Goal: Task Accomplishment & Management: Manage account settings

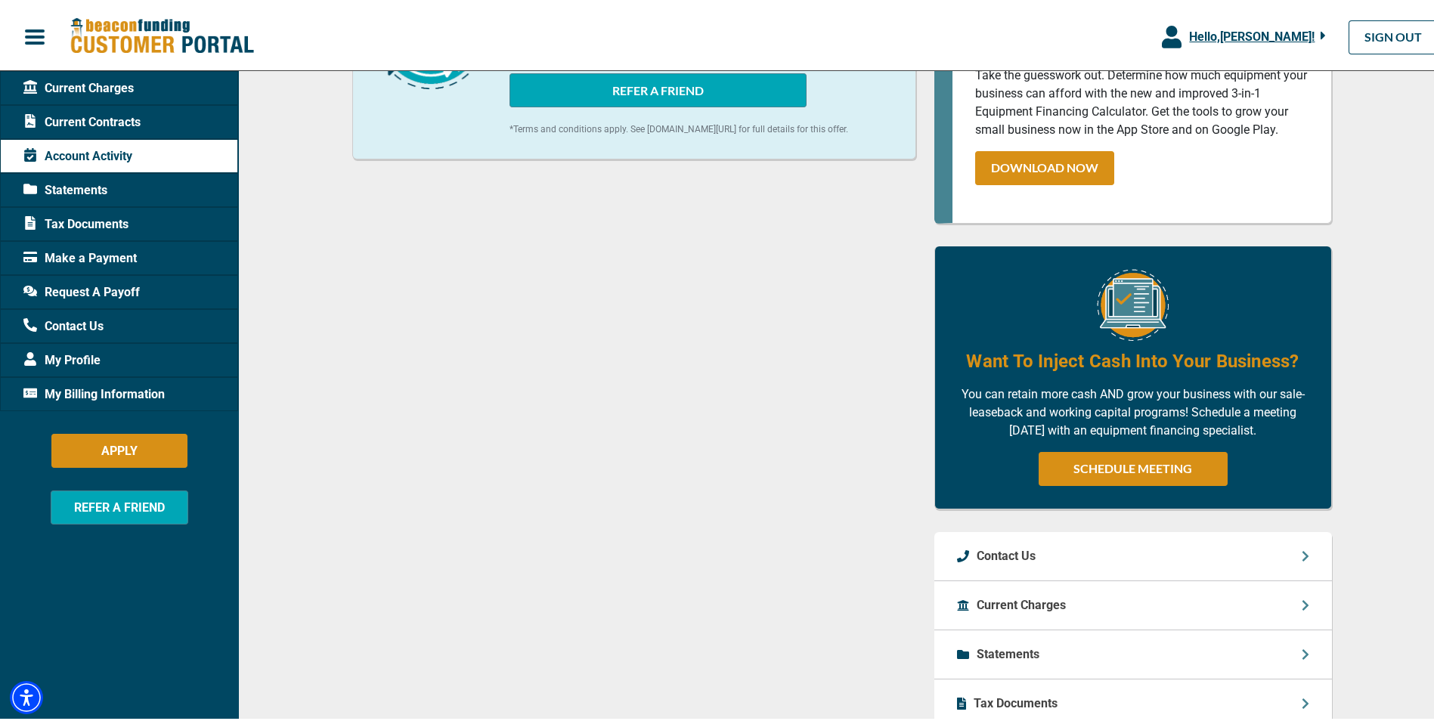
scroll to position [605, 0]
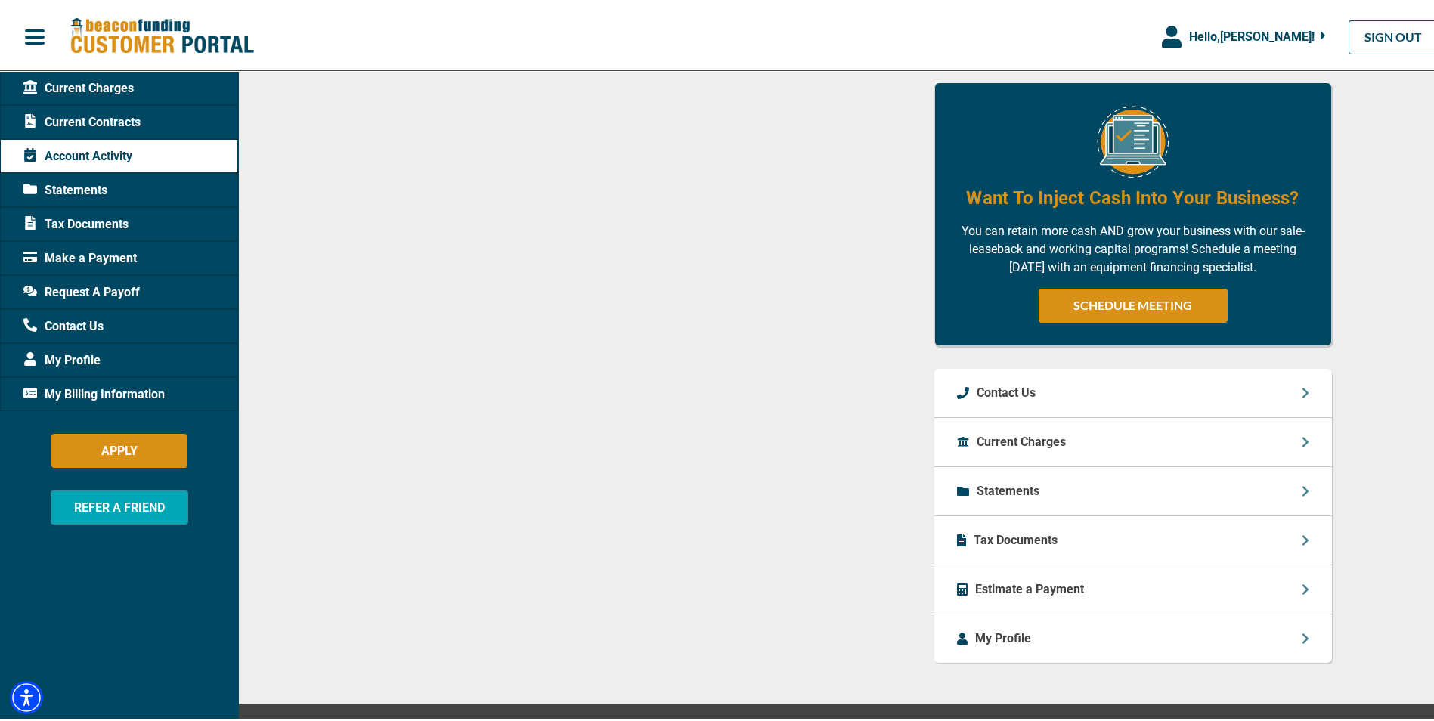
click at [1302, 593] on icon at bounding box center [1306, 586] width 8 height 12
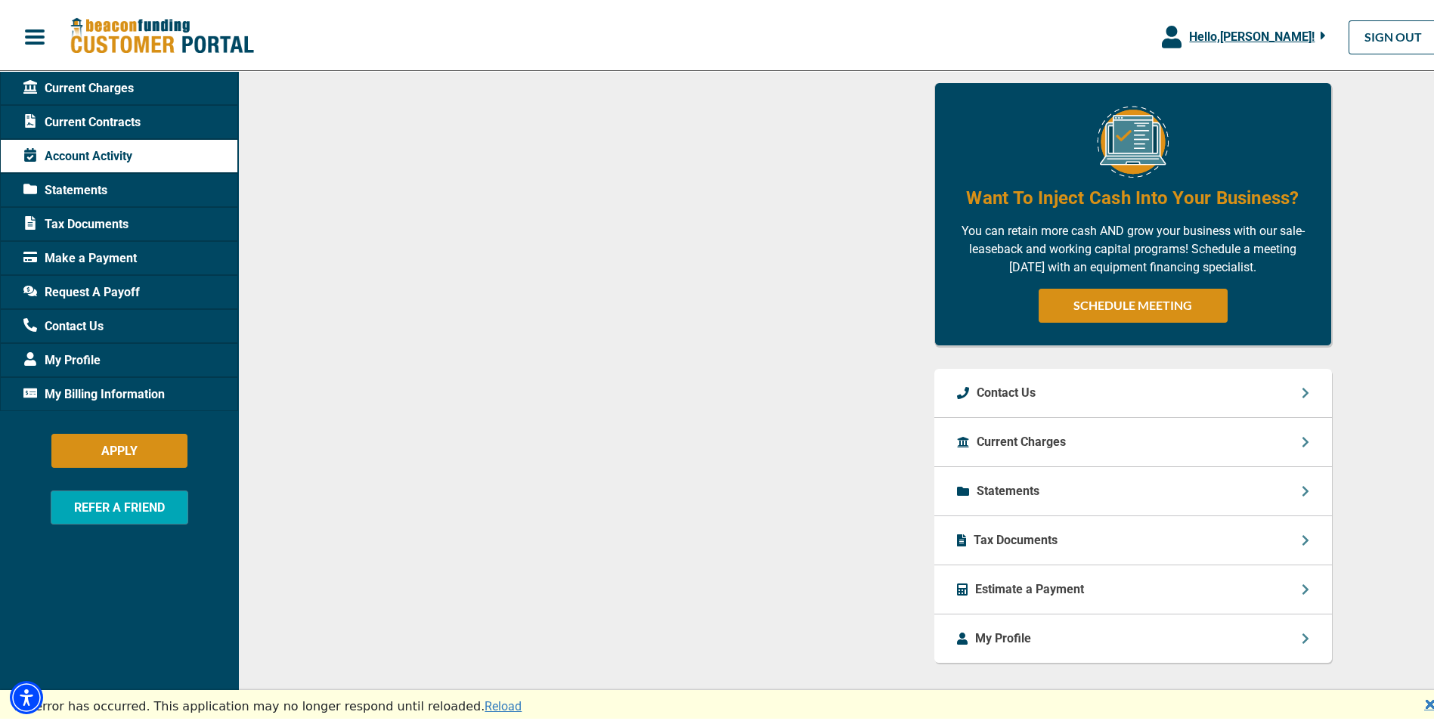
click at [1302, 445] on icon at bounding box center [1306, 439] width 8 height 12
click at [127, 390] on span "My Billing Information" at bounding box center [93, 391] width 141 height 18
click at [100, 185] on span "Statements" at bounding box center [65, 187] width 84 height 18
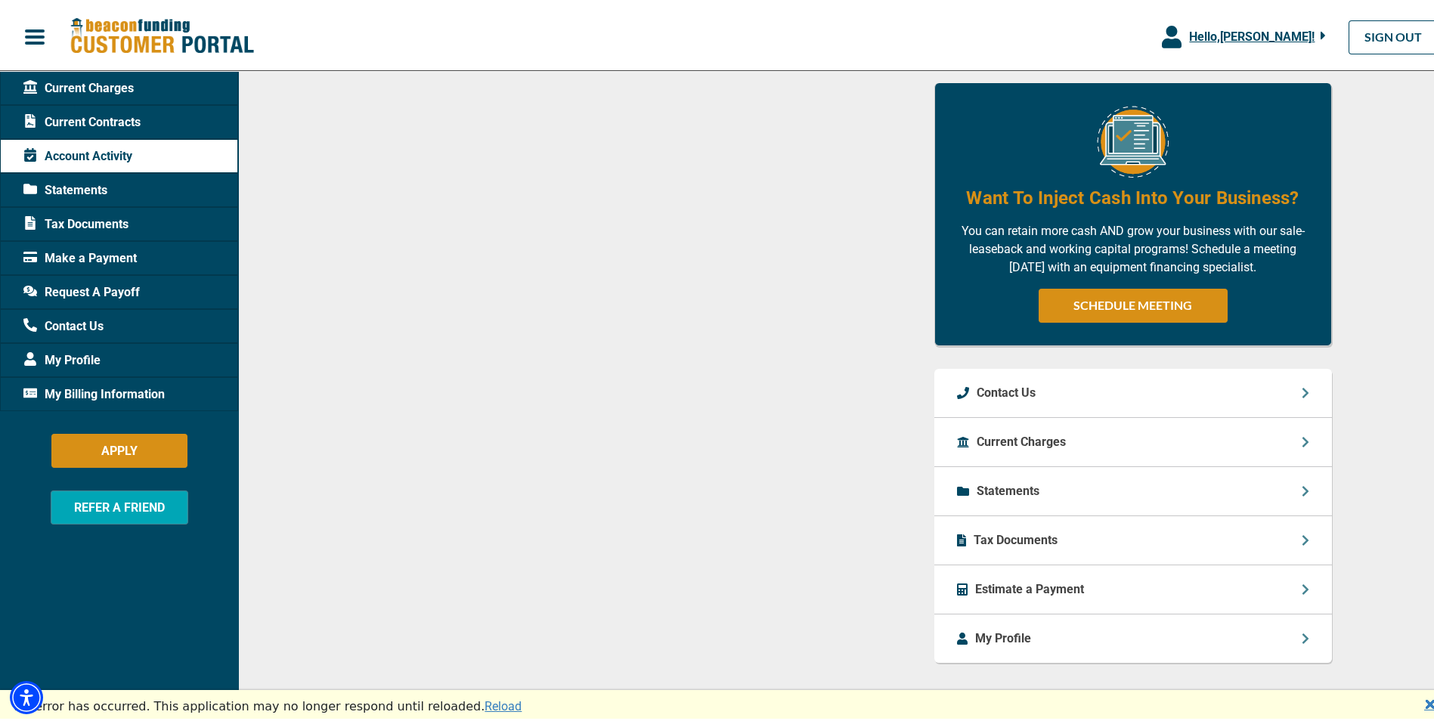
click at [1302, 494] on icon at bounding box center [1305, 488] width 6 height 11
click at [1045, 448] on p "Current Charges" at bounding box center [1021, 439] width 89 height 18
click at [1302, 444] on icon at bounding box center [1305, 439] width 6 height 11
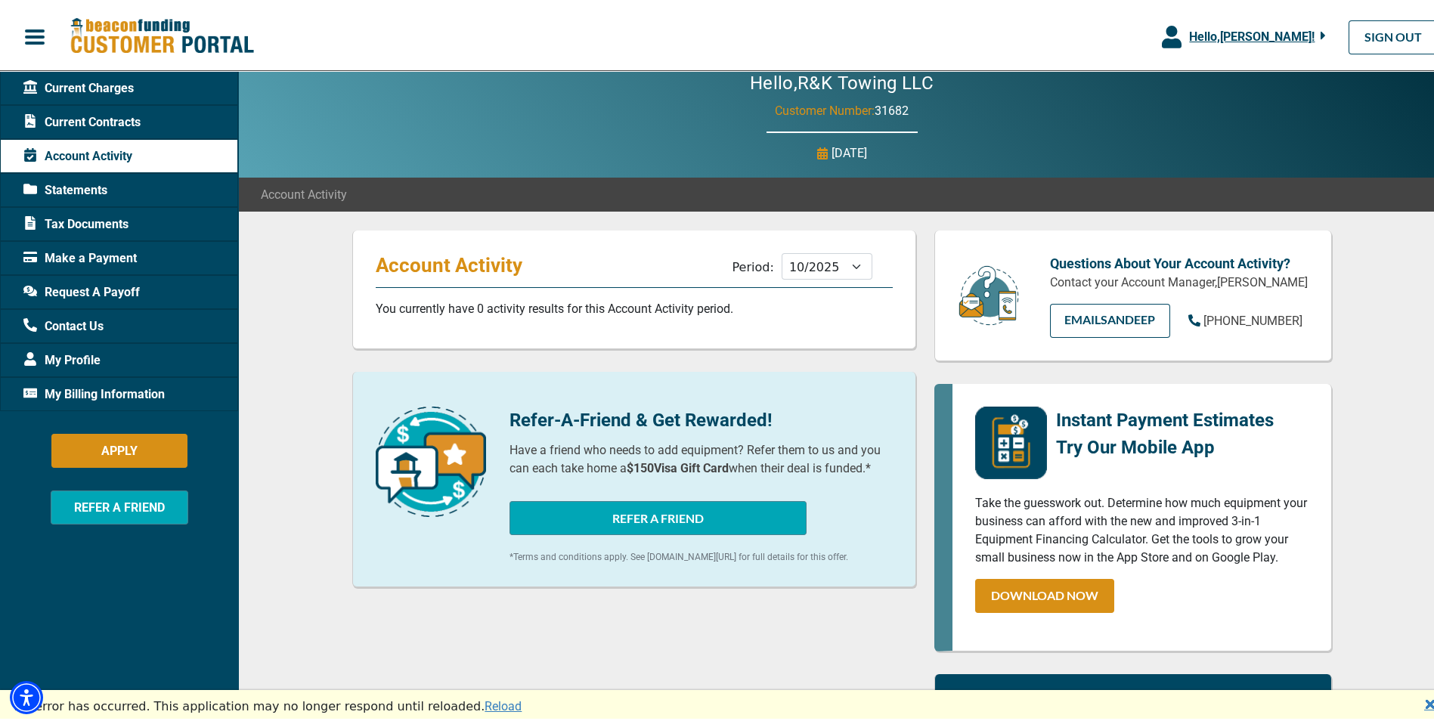
scroll to position [0, 0]
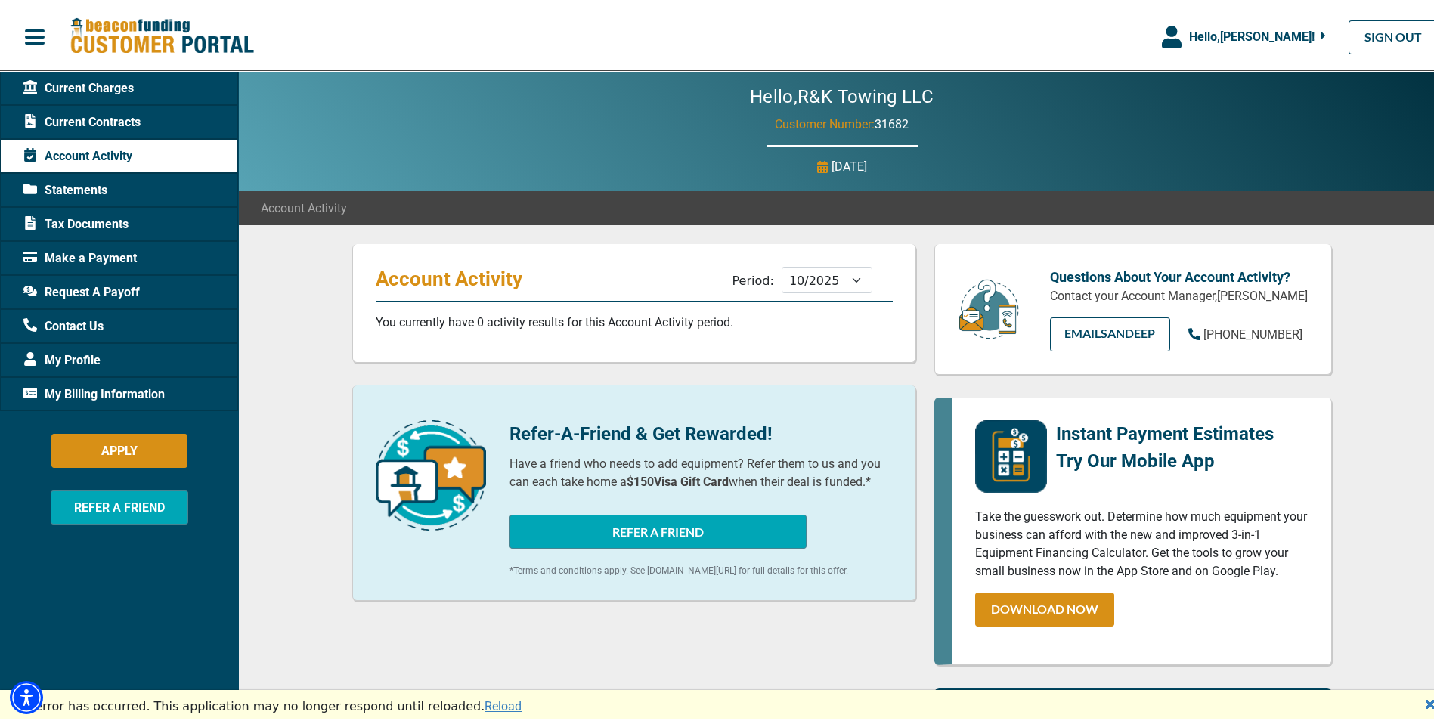
click at [116, 287] on span "Request A Payoff" at bounding box center [81, 289] width 116 height 18
click at [111, 154] on span "Account Activity" at bounding box center [77, 153] width 109 height 18
click at [98, 180] on span "Statements" at bounding box center [65, 187] width 84 height 18
click at [841, 277] on select "11/2025 10/2025 09/2025 08/2025 07/2025 06/2025 05/2025 04/2025 03/2025 02/2025…" at bounding box center [827, 277] width 91 height 26
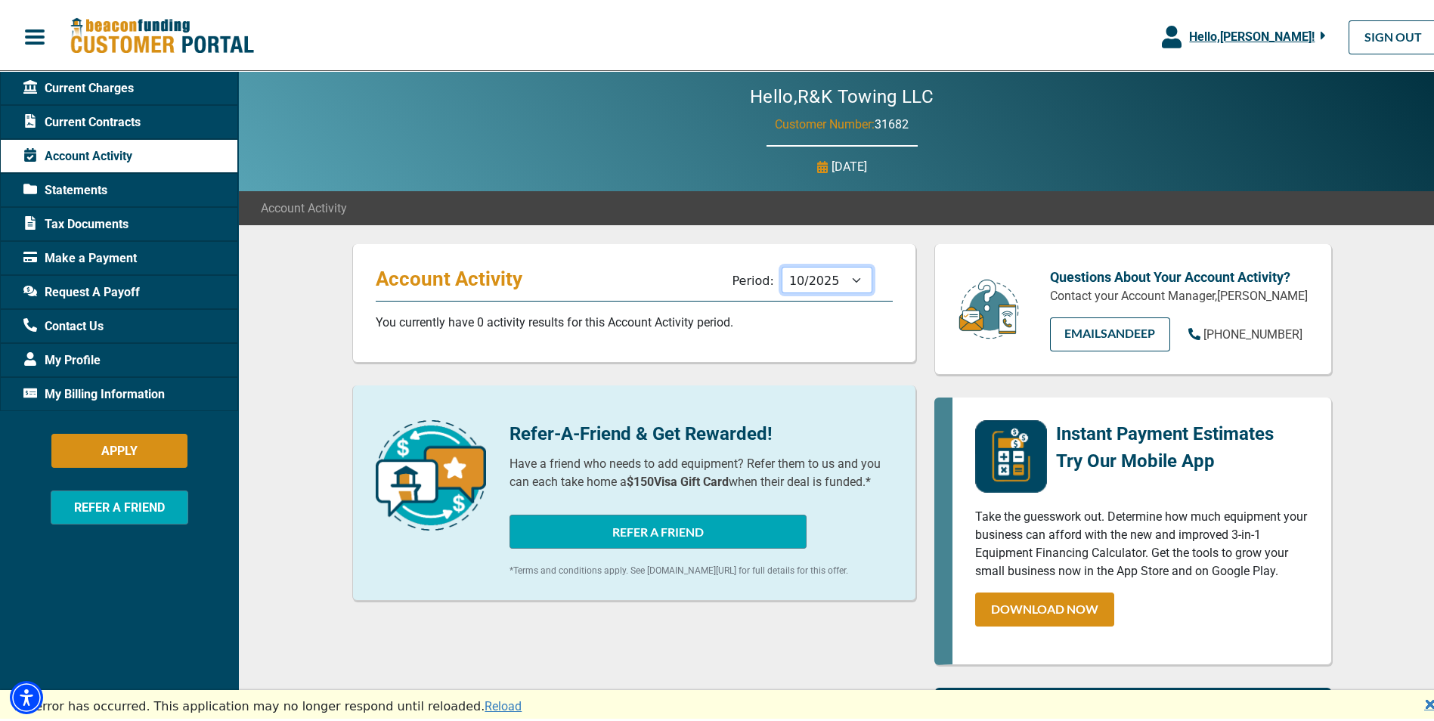
click at [782, 264] on select "11/2025 10/2025 09/2025 08/2025 07/2025 06/2025 05/2025 04/2025 03/2025 02/2025…" at bounding box center [827, 277] width 91 height 26
click at [840, 277] on select "11/2025 10/2025 09/2025 08/2025 07/2025 06/2025 05/2025 04/2025 03/2025 02/2025…" at bounding box center [827, 277] width 91 height 26
click at [782, 264] on select "11/2025 10/2025 09/2025 08/2025 07/2025 06/2025 05/2025 04/2025 03/2025 02/2025…" at bounding box center [827, 277] width 91 height 26
click at [846, 275] on select "11/2025 10/2025 09/2025 08/2025 07/2025 06/2025 05/2025 04/2025 03/2025 02/2025…" at bounding box center [827, 277] width 91 height 26
select select "09/2025"
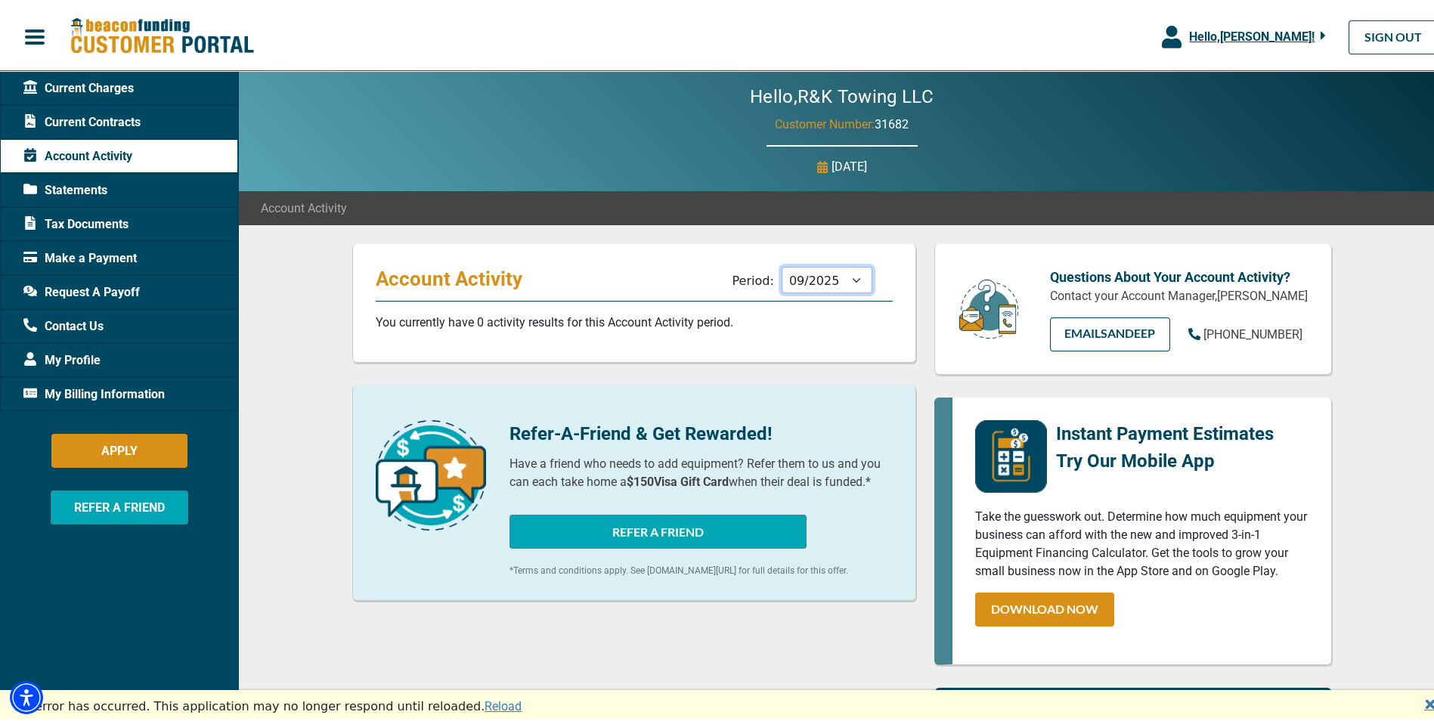
click at [782, 264] on select "11/2025 10/2025 09/2025 08/2025 07/2025 06/2025 05/2025 04/2025 03/2025 02/2025…" at bounding box center [827, 277] width 91 height 26
click at [99, 119] on span "Current Contracts" at bounding box center [81, 119] width 117 height 18
click at [1388, 33] on link "SIGN OUT" at bounding box center [1392, 34] width 89 height 34
click at [1374, 34] on link "SIGN OUT" at bounding box center [1392, 34] width 89 height 34
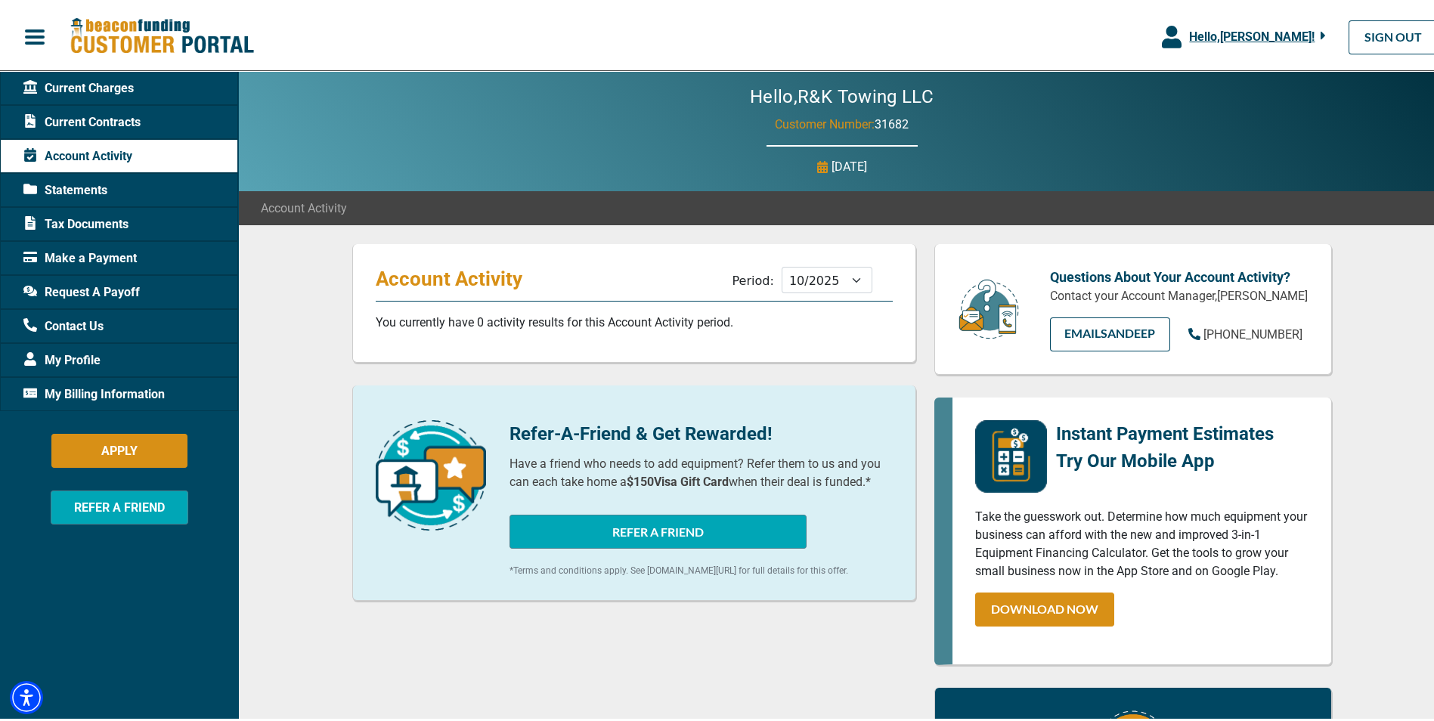
click at [91, 184] on span "Statements" at bounding box center [65, 187] width 84 height 18
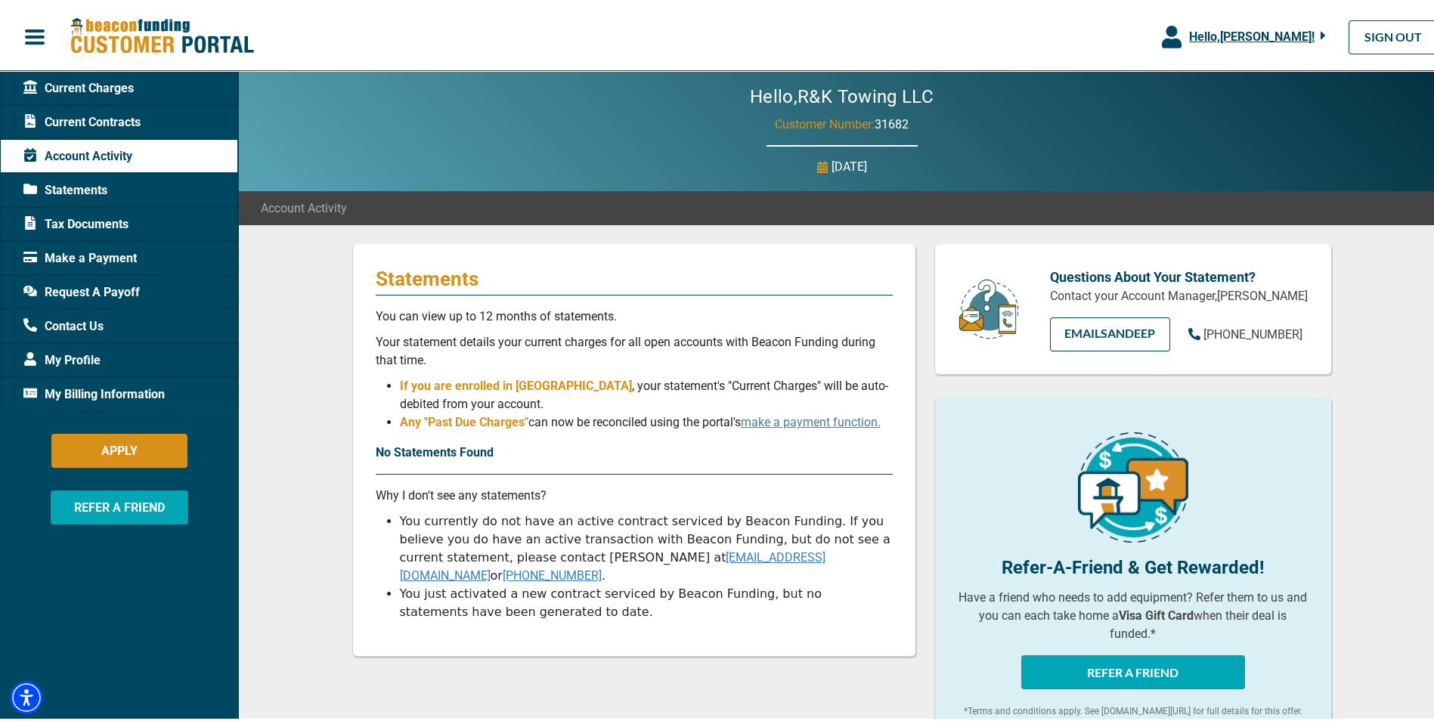
click at [91, 184] on body "Skip to main Hello, [PERSON_NAME] ! [PERSON_NAME] R&K Towing LLC Manage Profile…" at bounding box center [722, 716] width 1445 height 1432
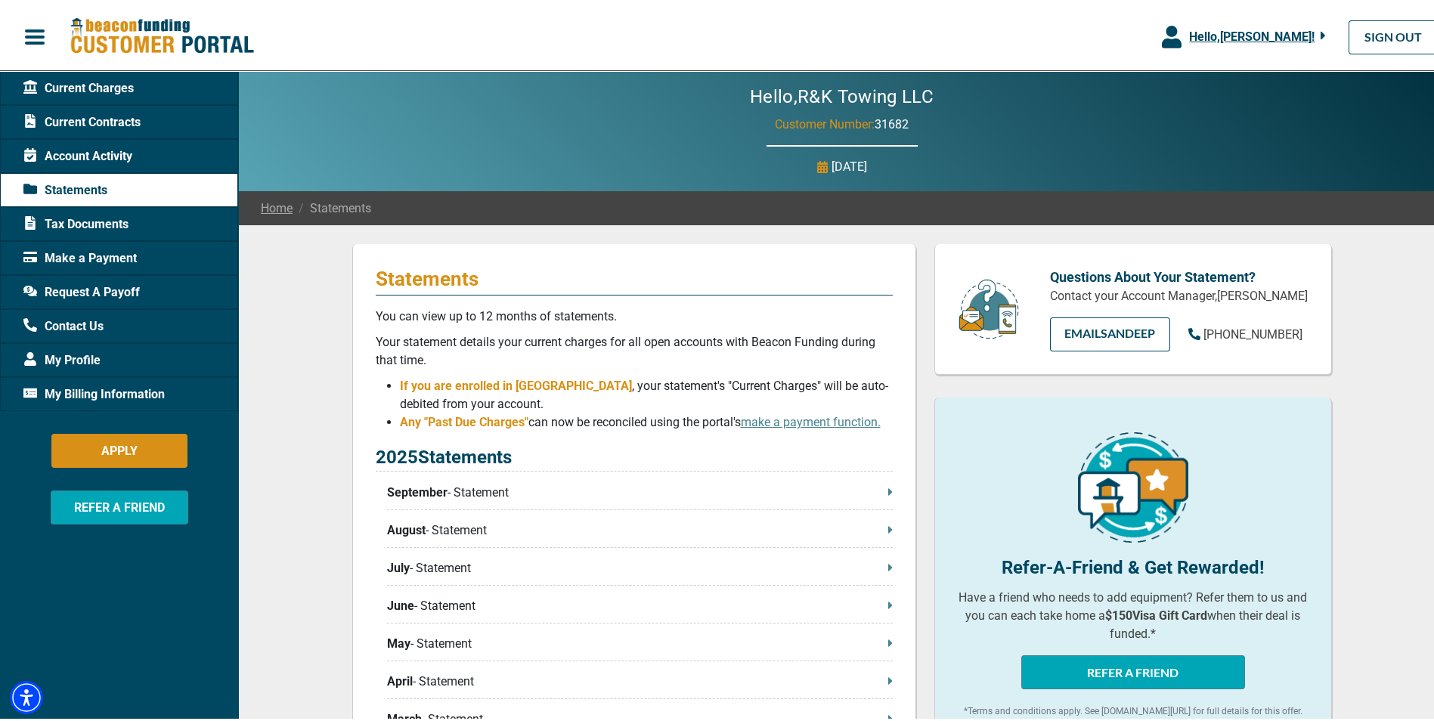
click at [125, 286] on span "Request A Payoff" at bounding box center [81, 289] width 116 height 18
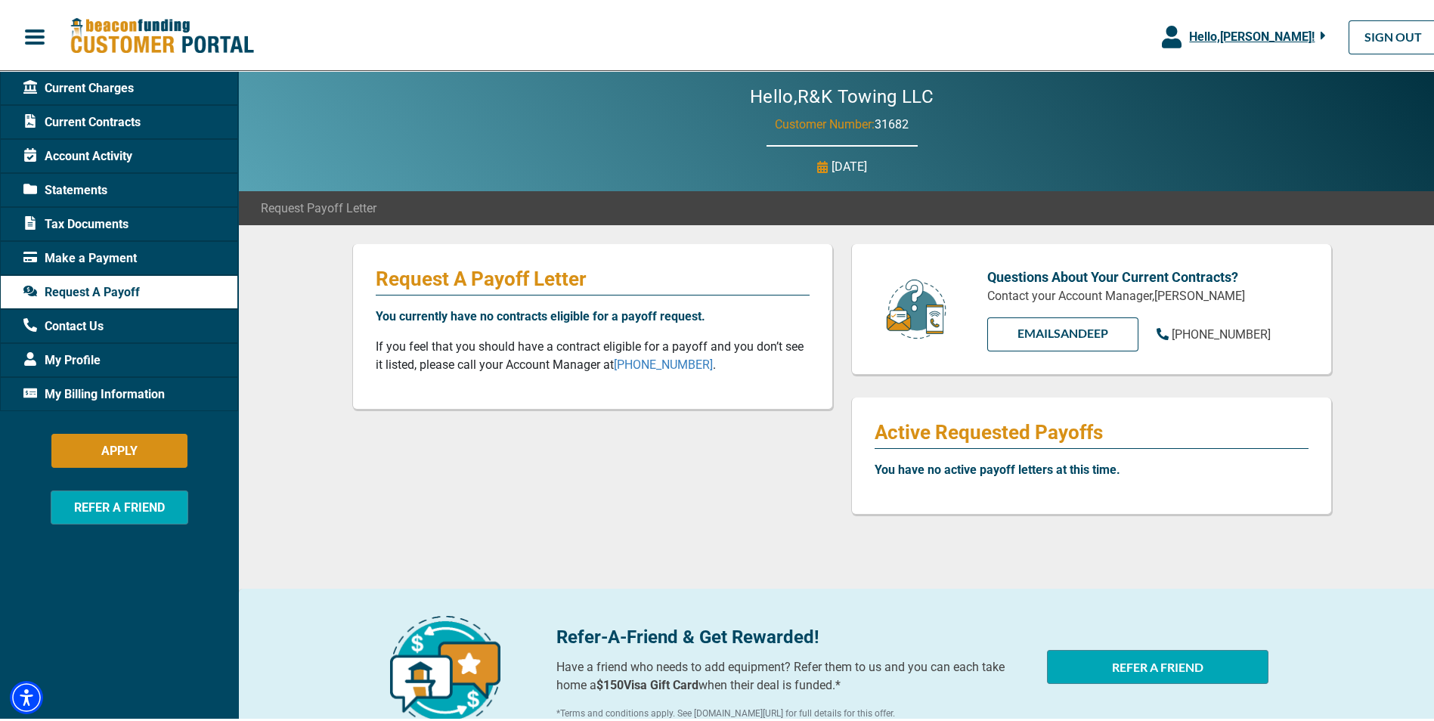
click at [100, 152] on span "Account Activity" at bounding box center [77, 153] width 109 height 18
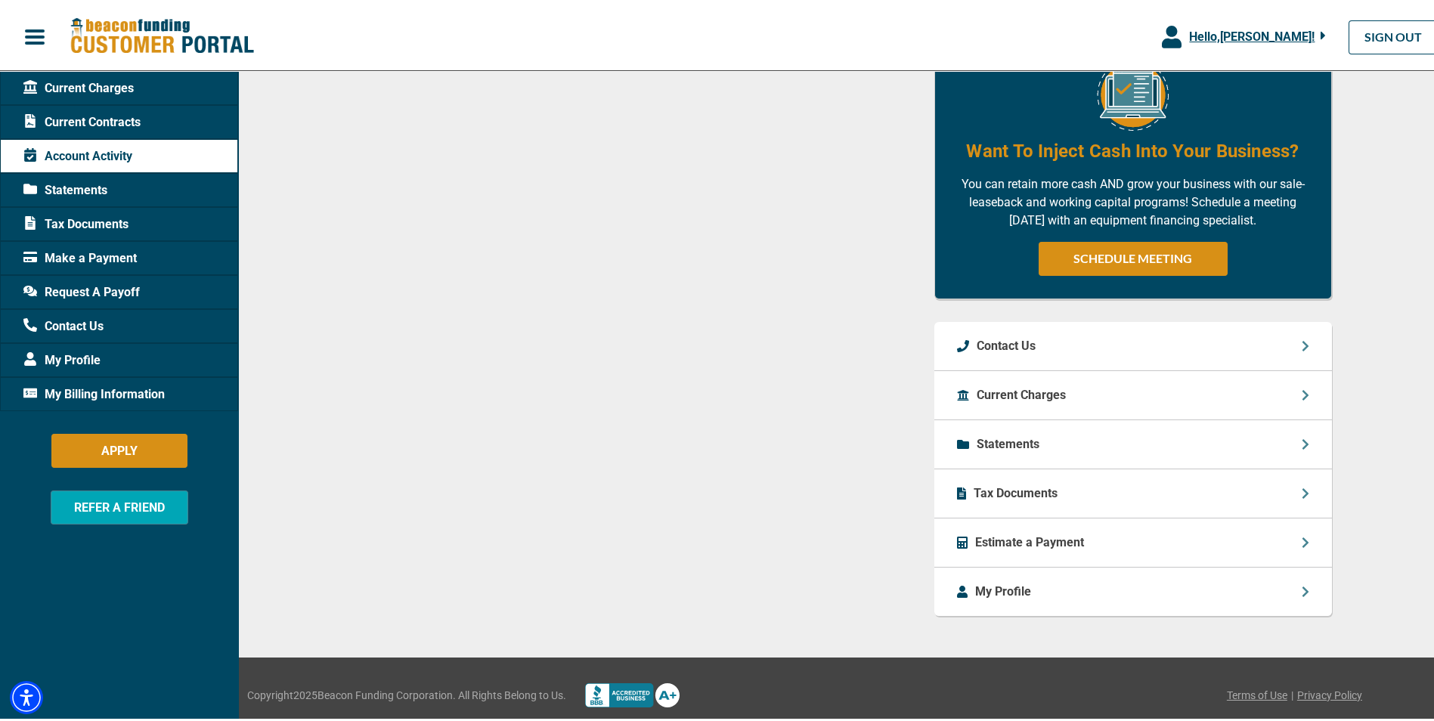
scroll to position [679, 0]
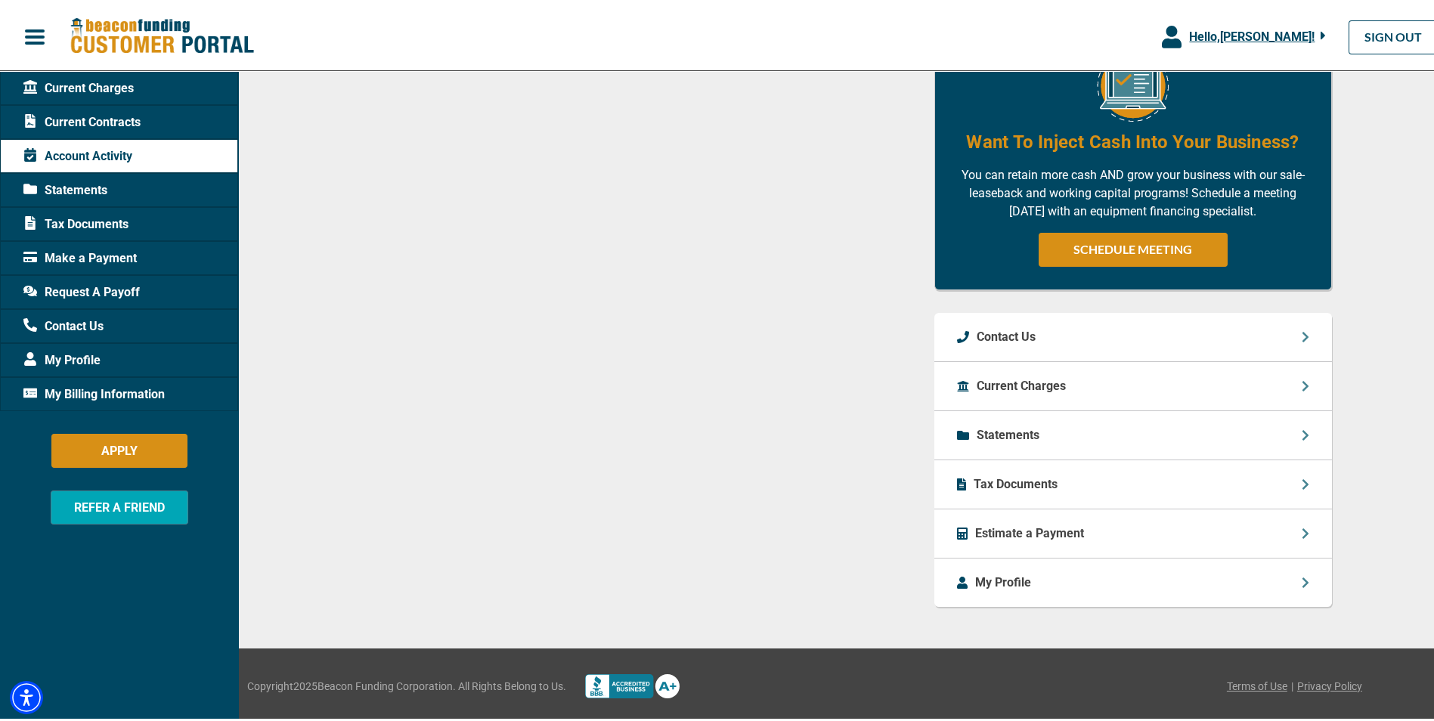
click at [1001, 378] on p "Current Charges" at bounding box center [1021, 383] width 89 height 18
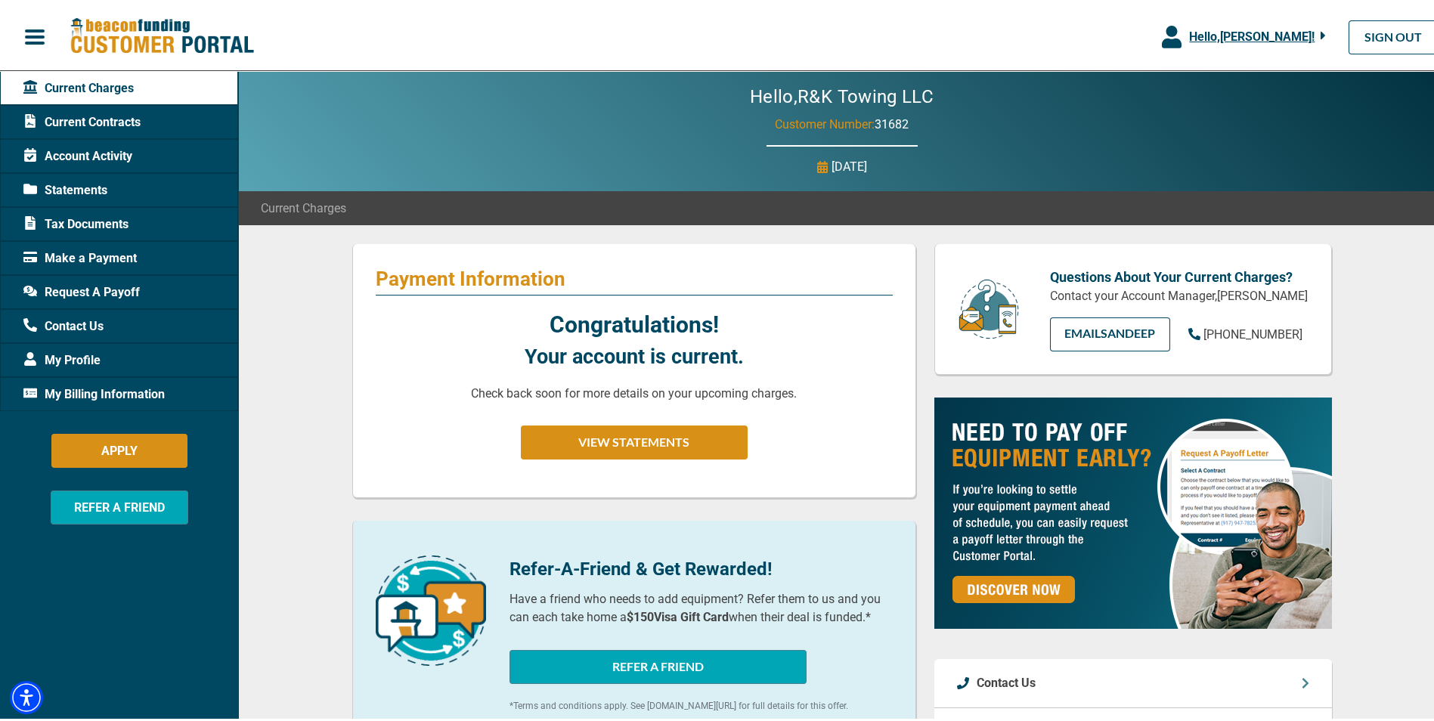
click at [61, 322] on span "Contact Us" at bounding box center [63, 323] width 80 height 18
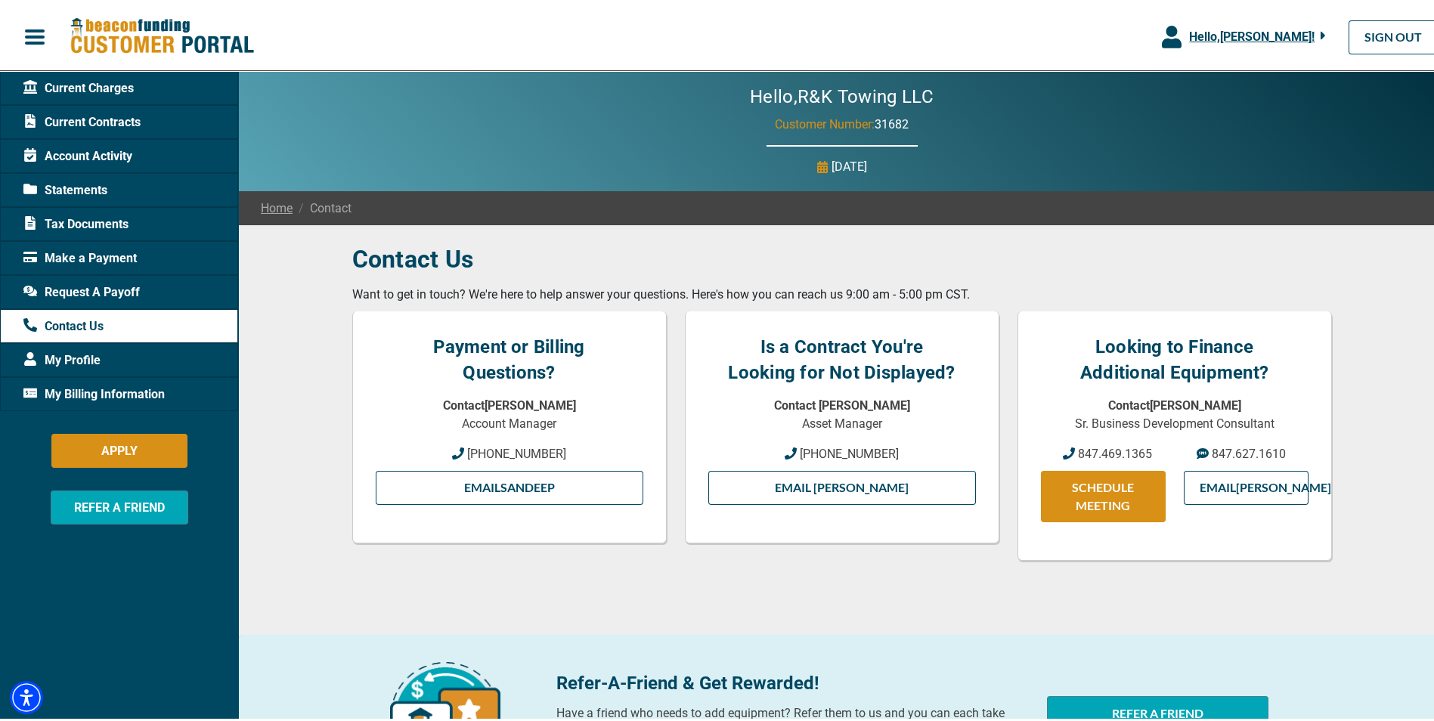
click at [63, 389] on span "My Billing Information" at bounding box center [93, 391] width 141 height 18
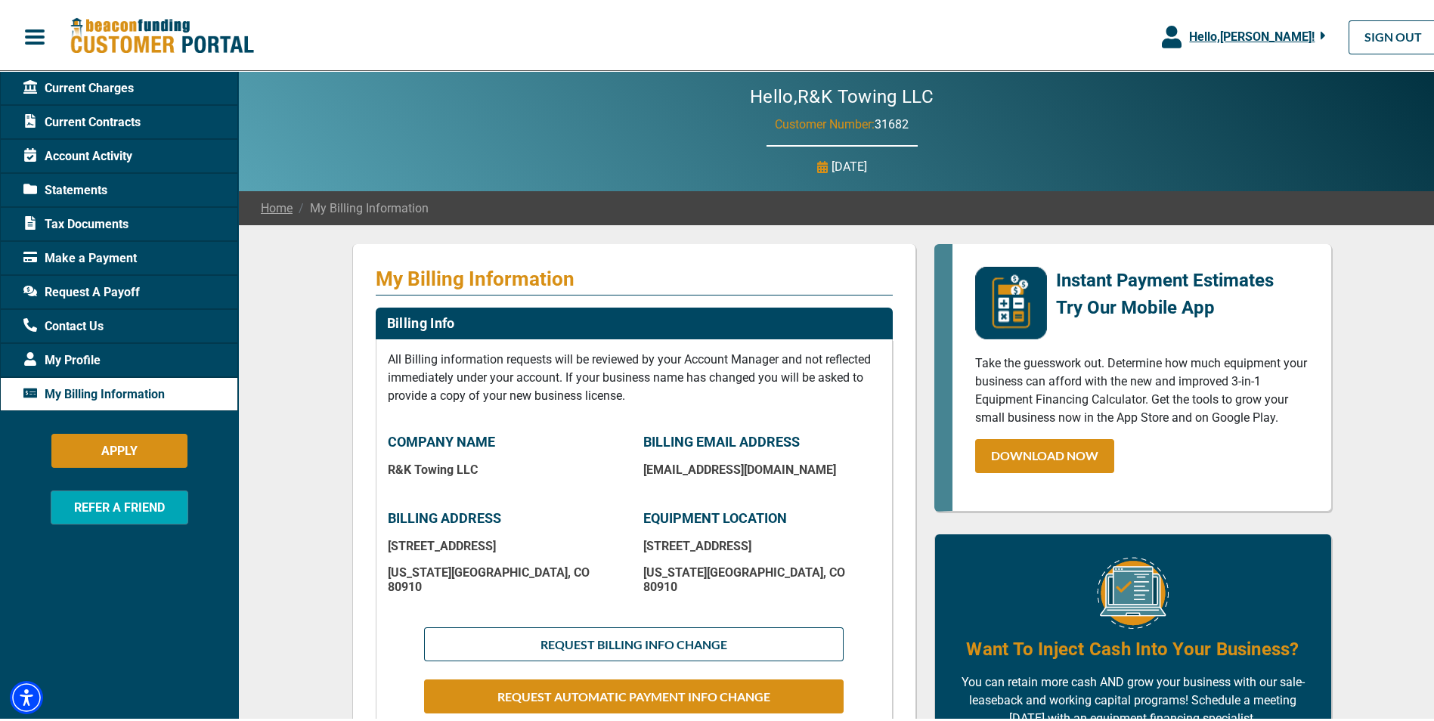
click at [115, 119] on span "Current Contracts" at bounding box center [81, 119] width 117 height 18
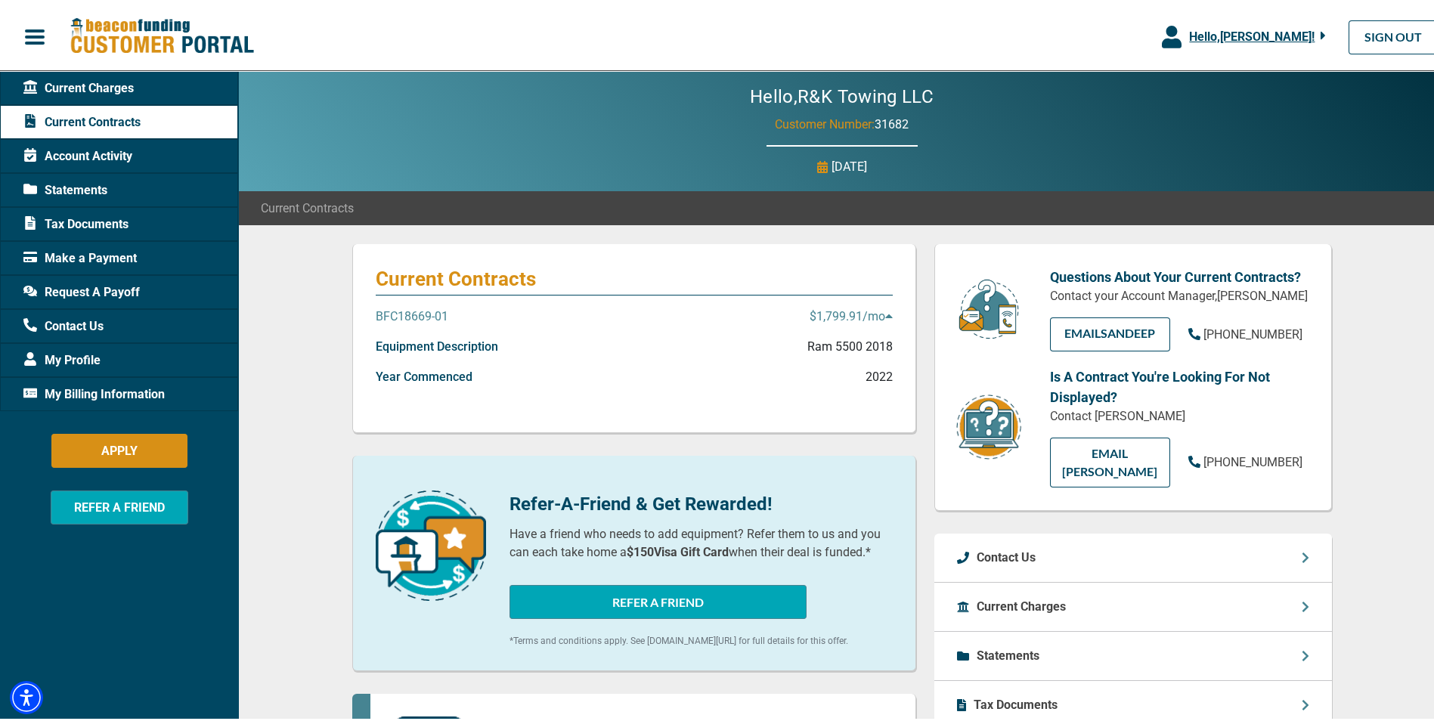
click at [885, 310] on icon at bounding box center [889, 313] width 8 height 12
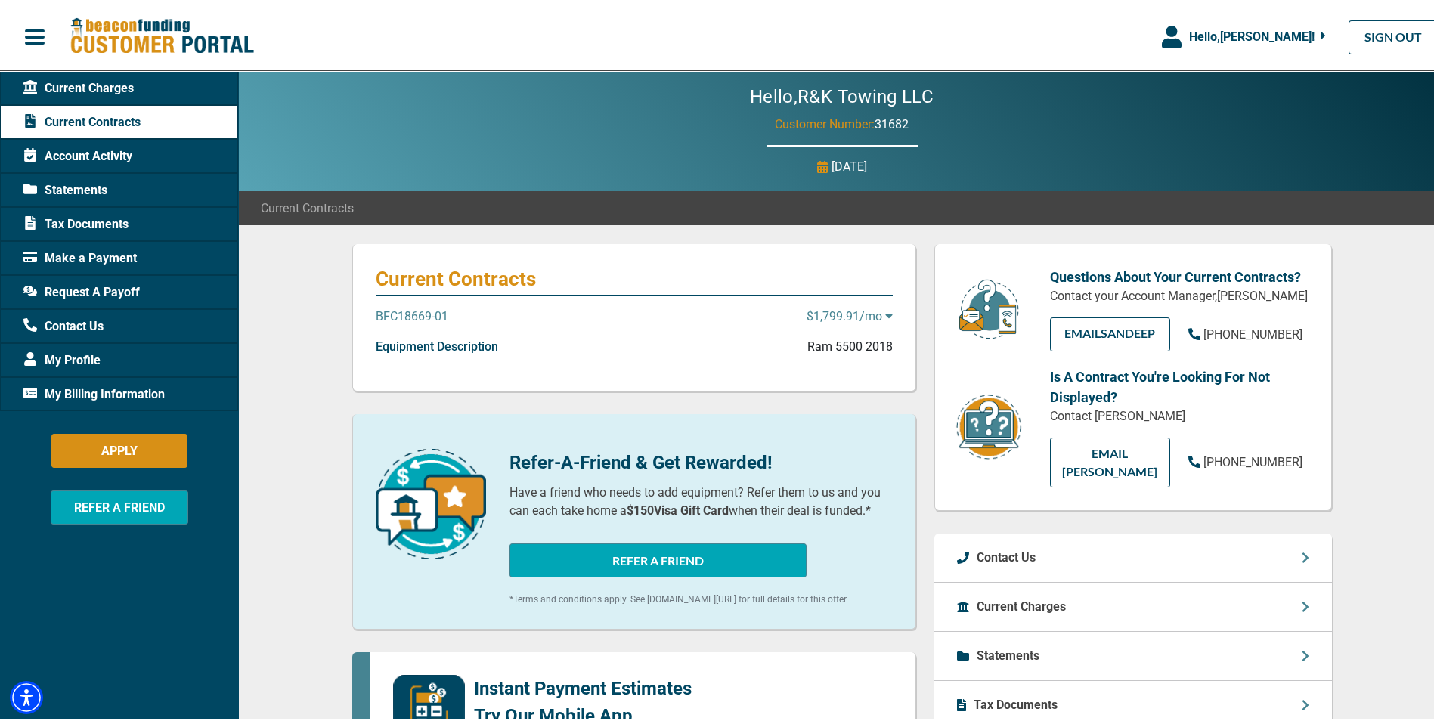
click at [885, 310] on icon at bounding box center [889, 313] width 8 height 12
